Goal: Transaction & Acquisition: Purchase product/service

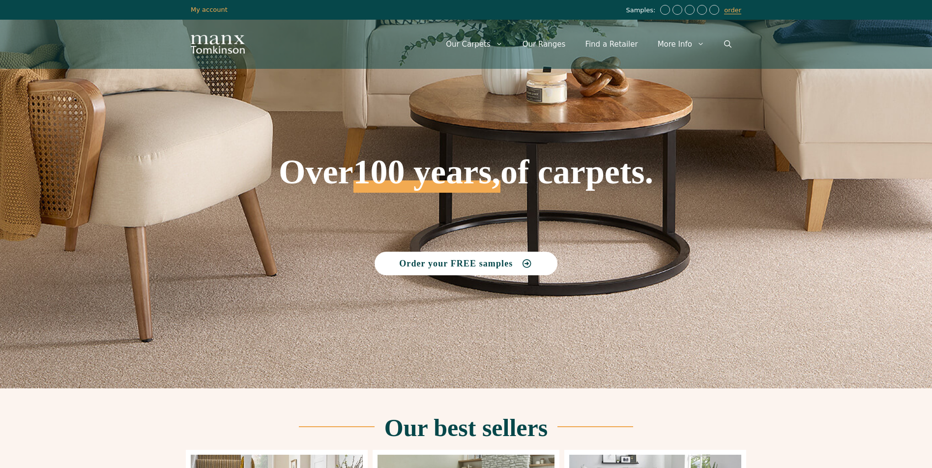
scroll to position [393, 0]
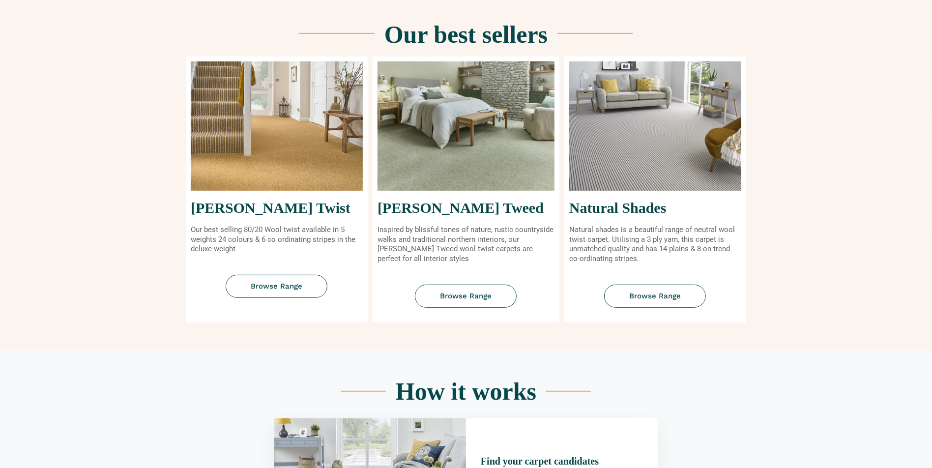
click at [208, 102] on img at bounding box center [277, 125] width 172 height 129
click at [274, 287] on span "Browse Range" at bounding box center [277, 286] width 52 height 7
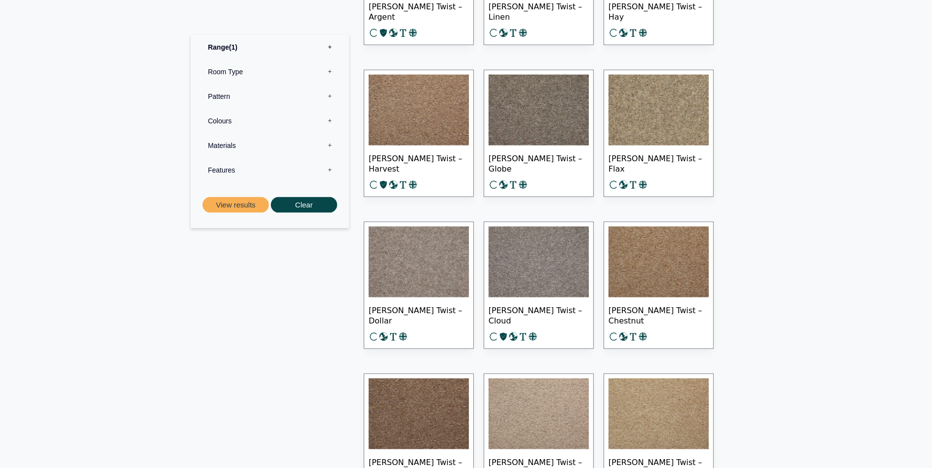
scroll to position [1479, 0]
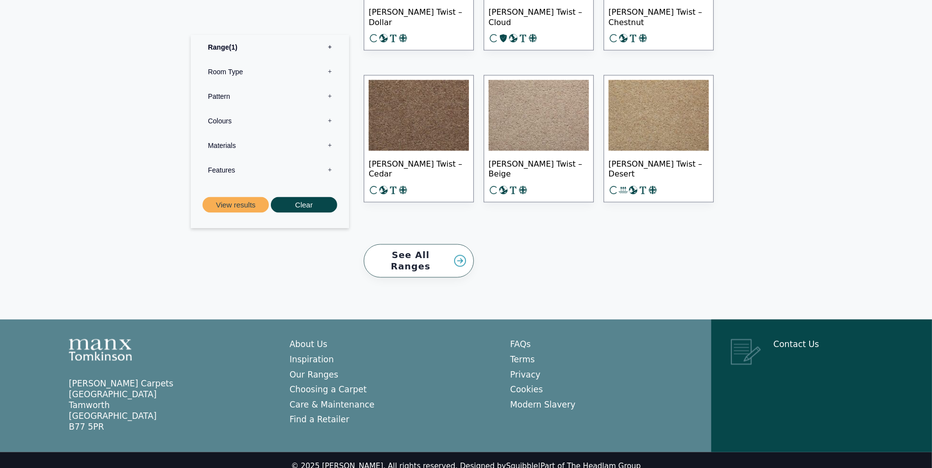
click at [543, 110] on img at bounding box center [539, 115] width 100 height 71
